Goal: Information Seeking & Learning: Learn about a topic

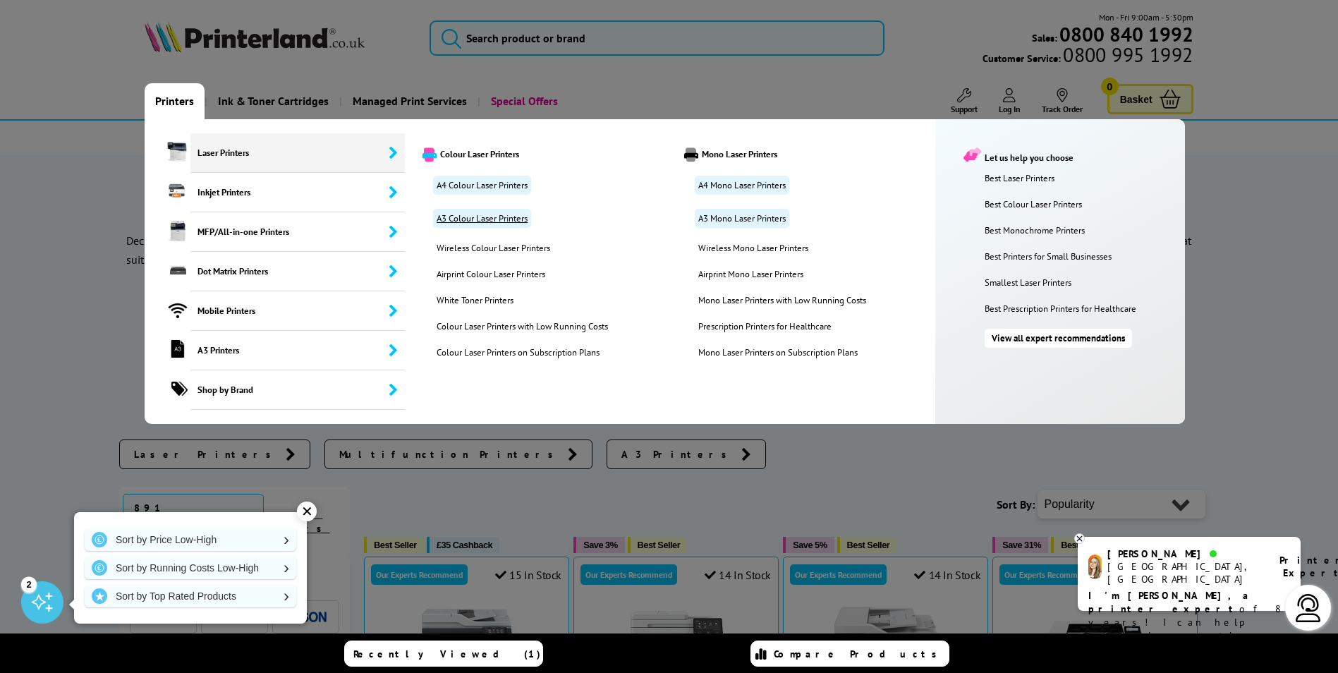
click at [483, 214] on link "A3 Colour Laser Printers" at bounding box center [482, 218] width 98 height 19
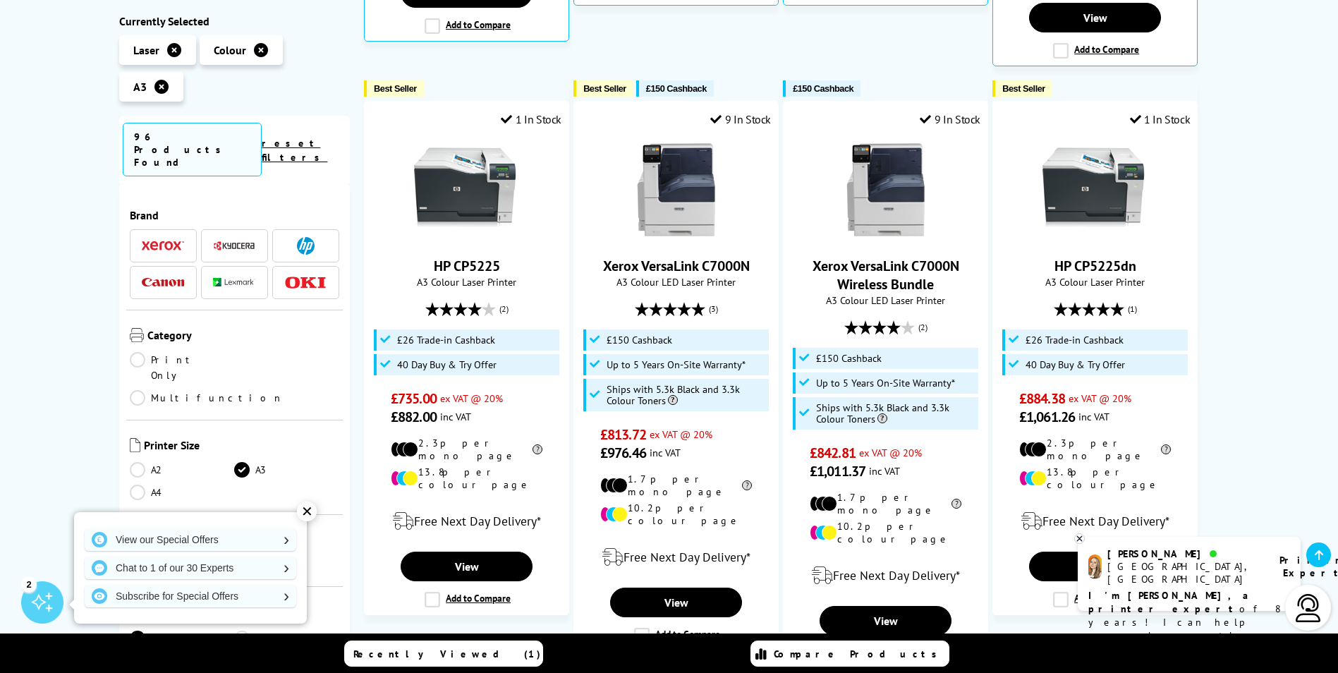
scroll to position [1129, 0]
